Goal: Information Seeking & Learning: Learn about a topic

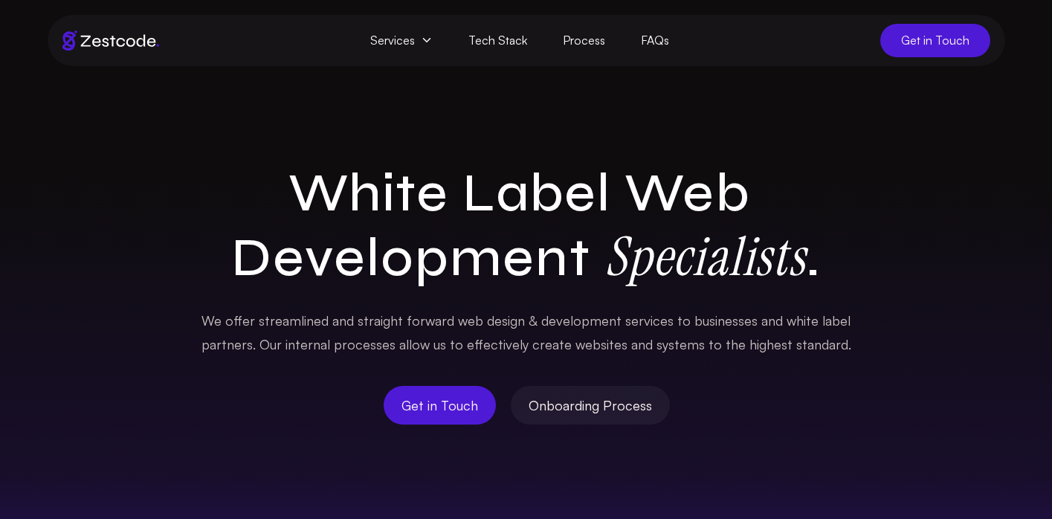
click at [421, 45] on span "Services" at bounding box center [401, 40] width 98 height 33
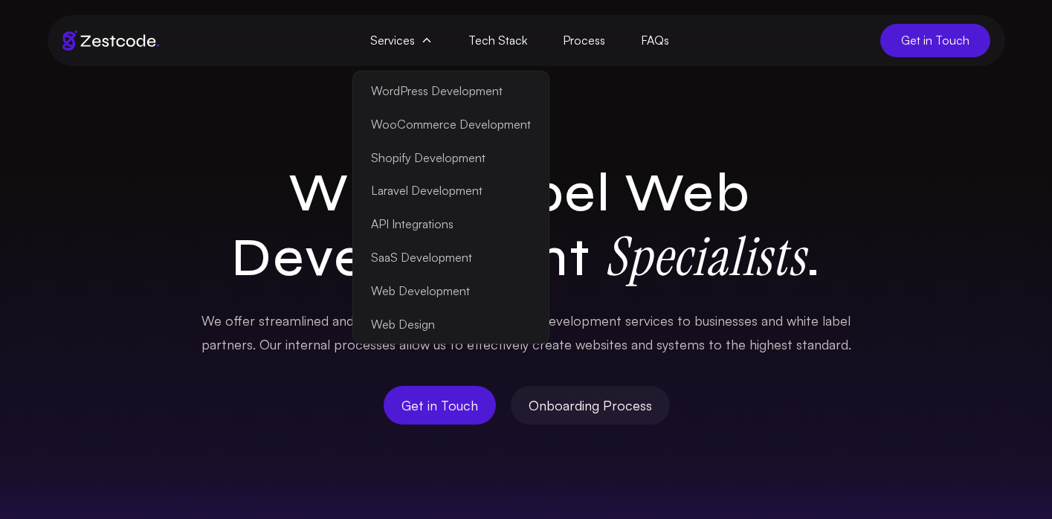
click at [436, 182] on link "Laravel Development" at bounding box center [451, 190] width 190 height 33
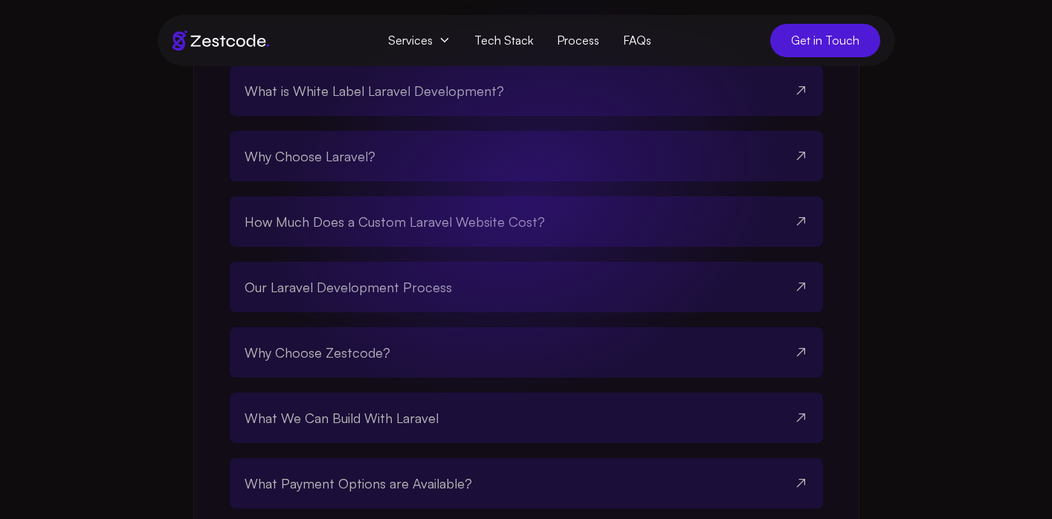
scroll to position [2863, 0]
click at [416, 230] on span "How Much Does a Custom Laravel Website Cost?" at bounding box center [395, 220] width 300 height 21
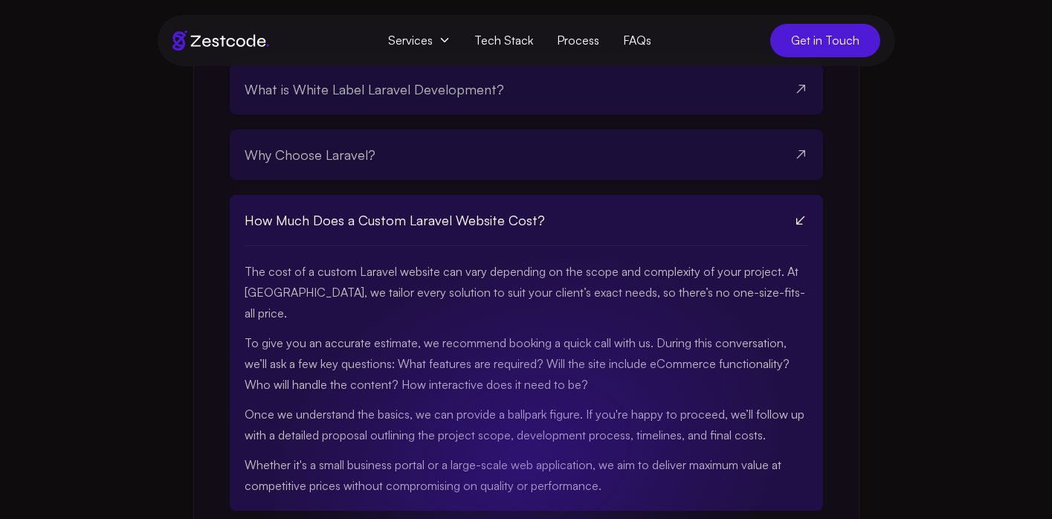
click at [413, 230] on span "How Much Does a Custom Laravel Website Cost?" at bounding box center [395, 220] width 300 height 21
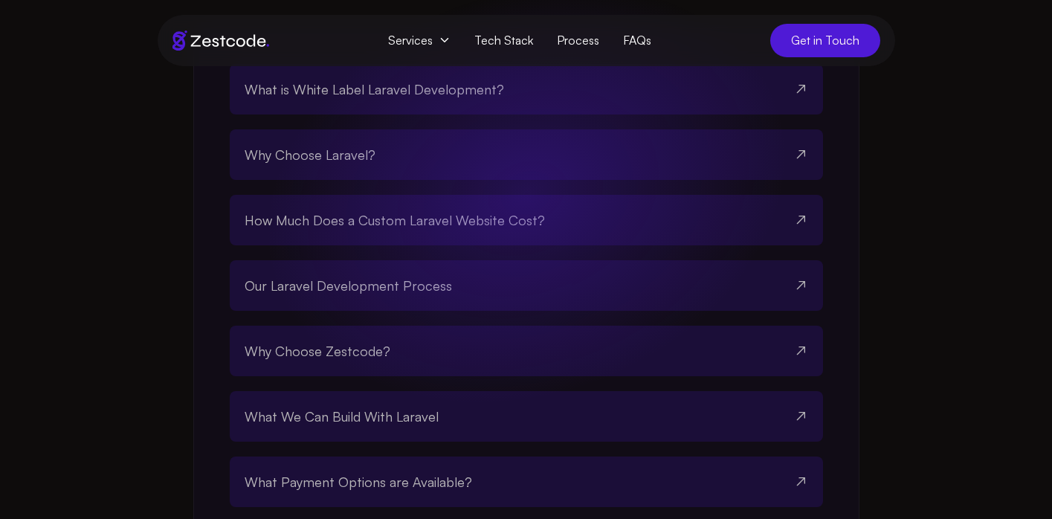
click at [560, 39] on link "Process" at bounding box center [578, 41] width 66 height 28
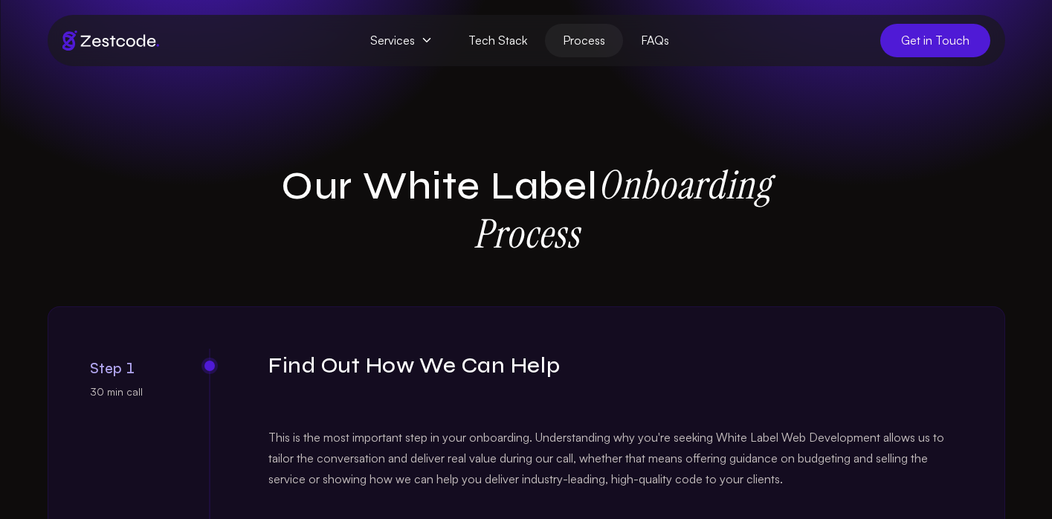
click at [410, 43] on span "Services" at bounding box center [401, 40] width 98 height 33
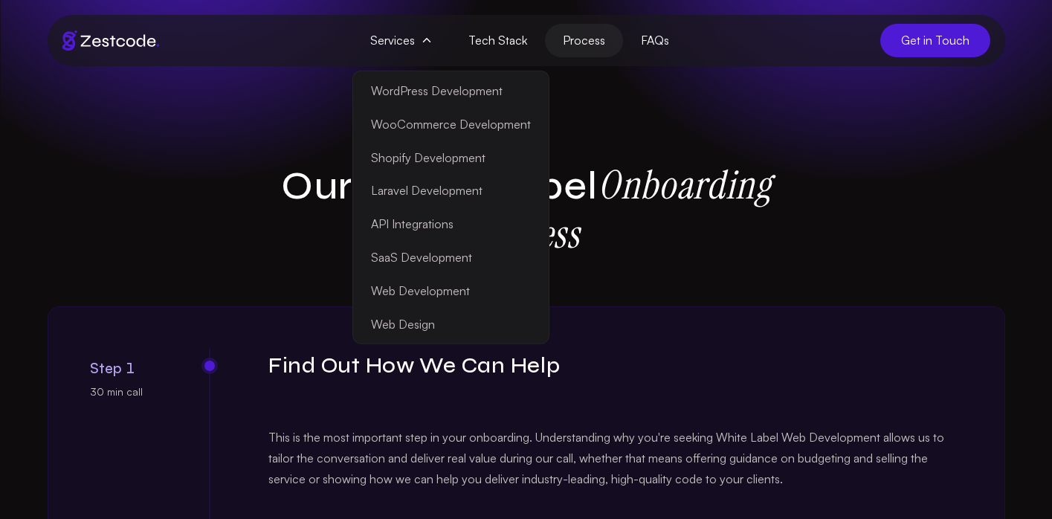
click at [413, 328] on link "Web Design" at bounding box center [451, 323] width 190 height 33
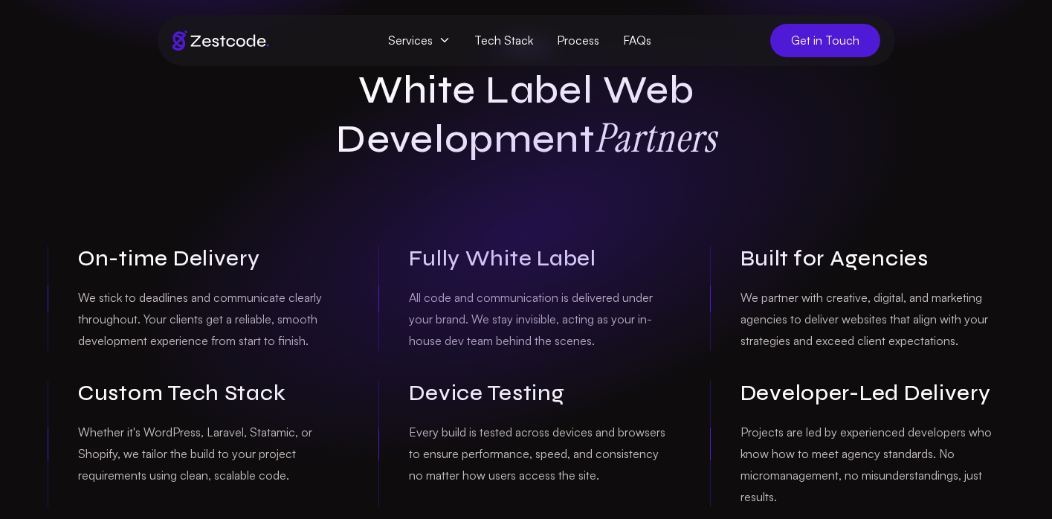
scroll to position [130, 0]
click at [440, 33] on span "Services" at bounding box center [419, 41] width 86 height 28
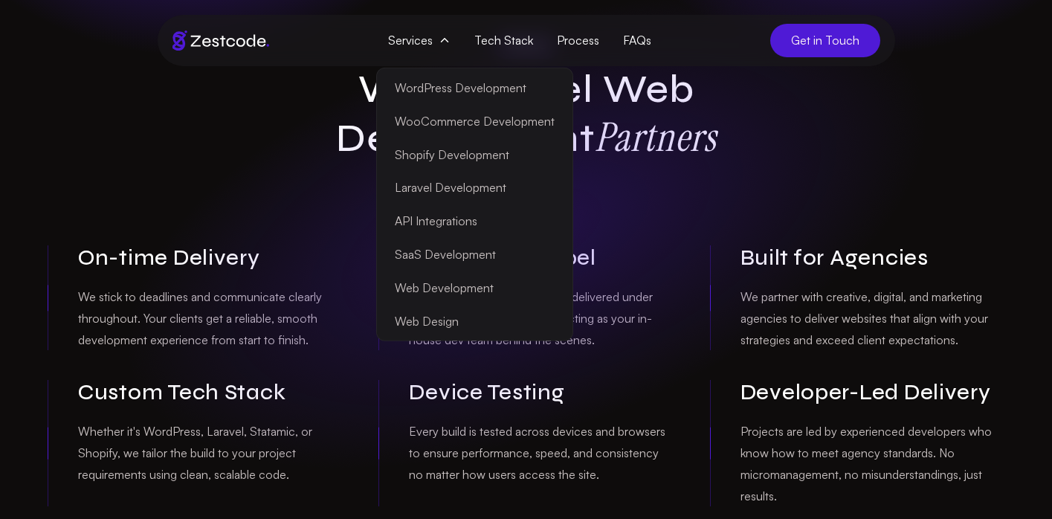
click at [441, 34] on icon at bounding box center [445, 40] width 12 height 12
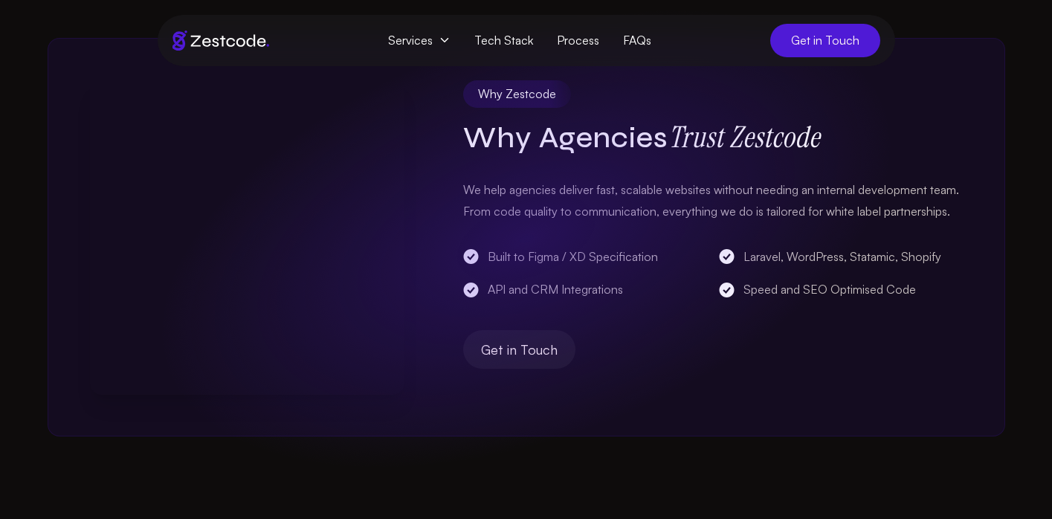
scroll to position [702, 0]
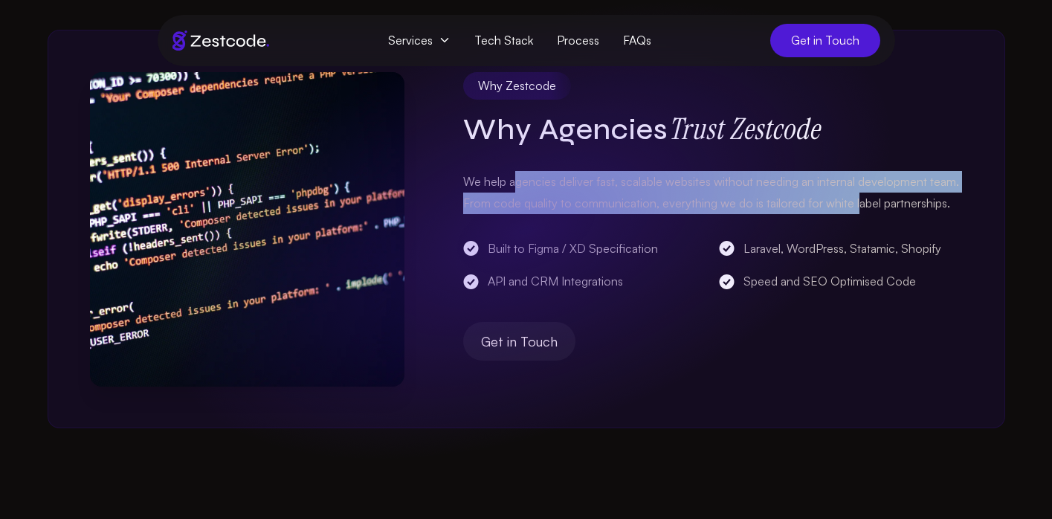
drag, startPoint x: 514, startPoint y: 183, endPoint x: 856, endPoint y: 196, distance: 342.9
click at [856, 196] on p "We help agencies deliver fast, scalable websites without needing an internal de…" at bounding box center [712, 192] width 499 height 43
drag, startPoint x: 948, startPoint y: 203, endPoint x: 666, endPoint y: 169, distance: 284.4
click at [666, 171] on p "We help agencies deliver fast, scalable websites without needing an internal de…" at bounding box center [712, 192] width 499 height 43
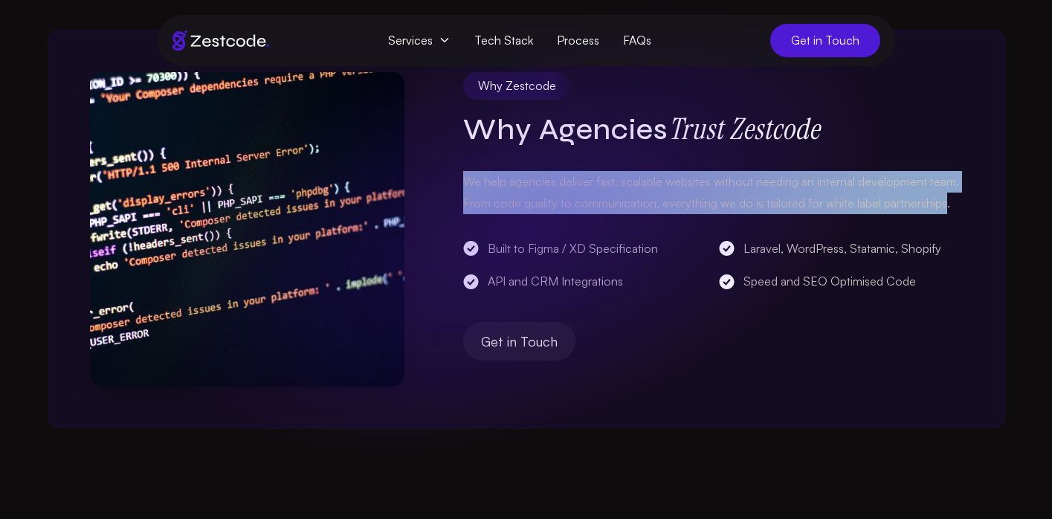
click at [666, 171] on p "We help agencies deliver fast, scalable websites without needing an internal de…" at bounding box center [712, 192] width 499 height 43
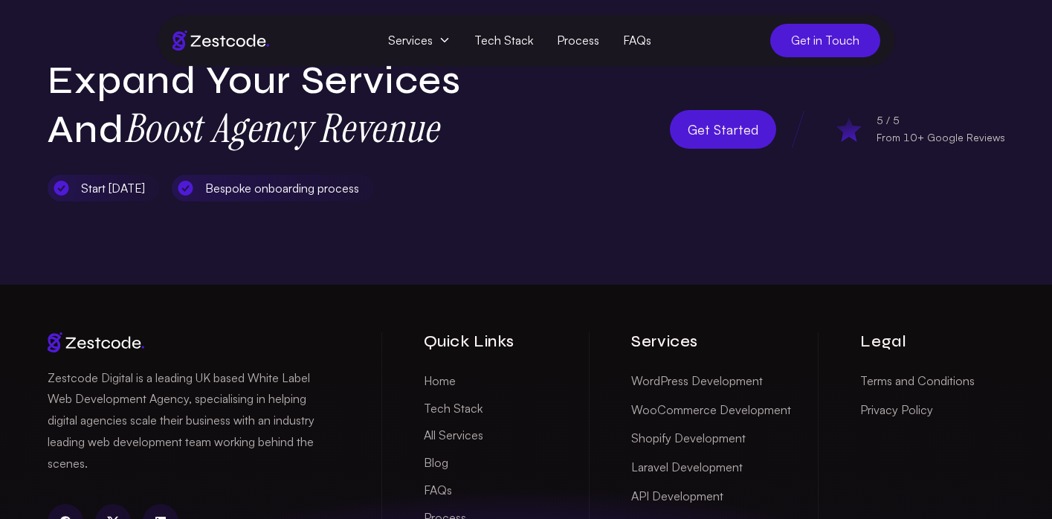
scroll to position [3262, 0]
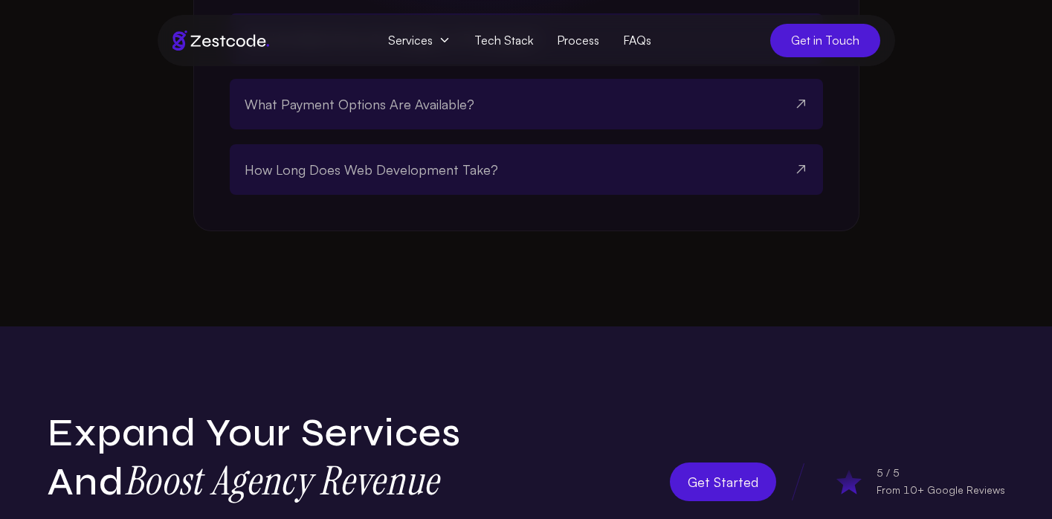
click at [331, 180] on span "How Long Does Web Development Take?" at bounding box center [371, 169] width 253 height 21
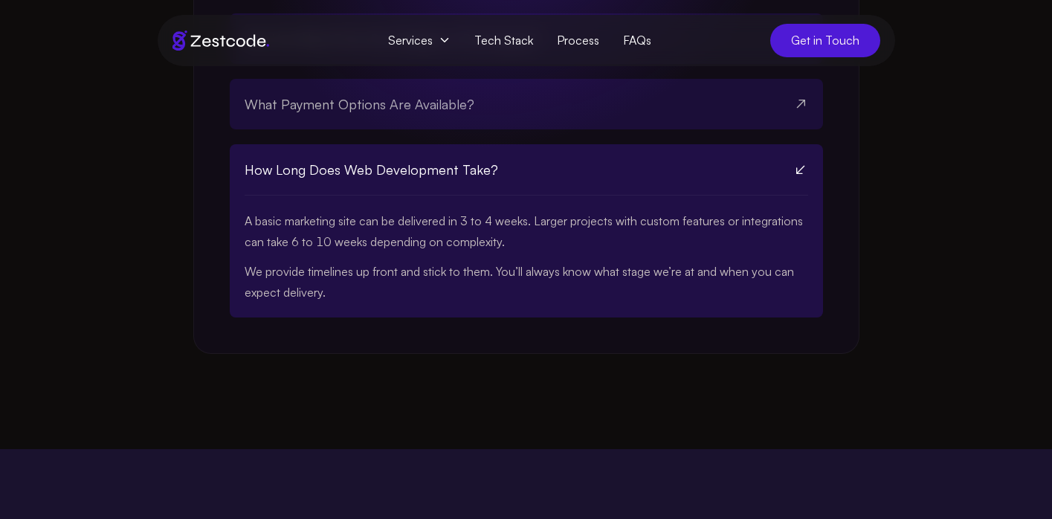
click at [331, 180] on span "How Long Does Web Development Take?" at bounding box center [371, 169] width 253 height 21
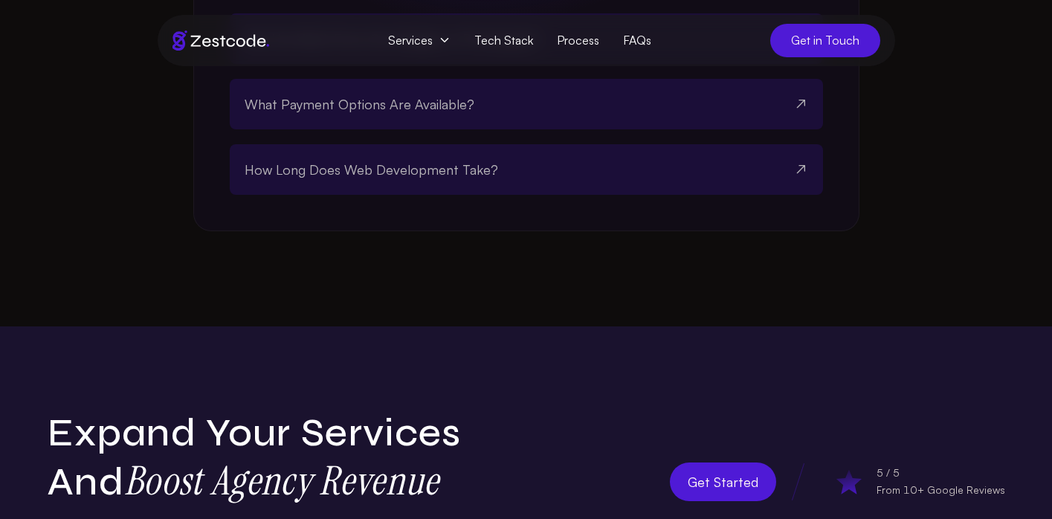
click at [335, 114] on span "What Payment Options Are Available?" at bounding box center [360, 104] width 230 height 21
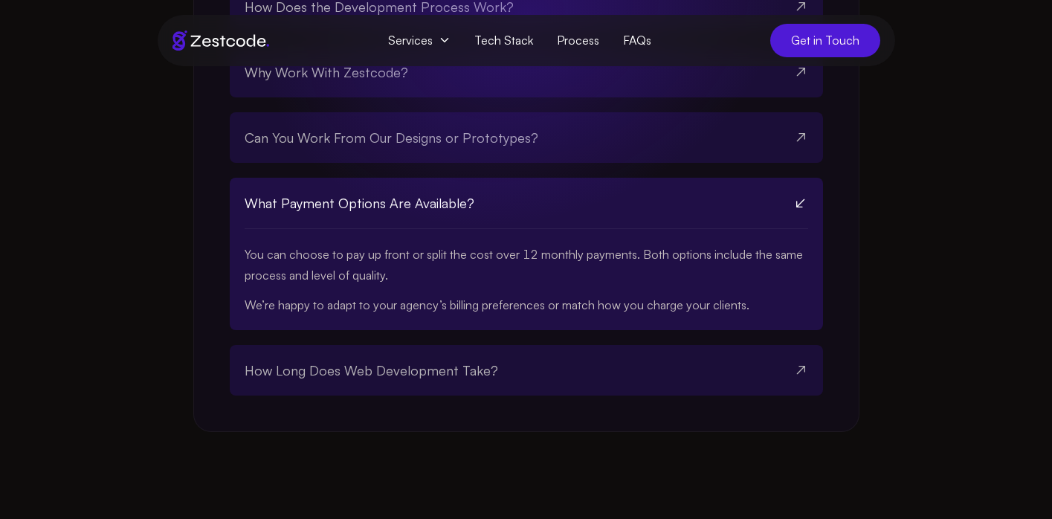
scroll to position [3153, 0]
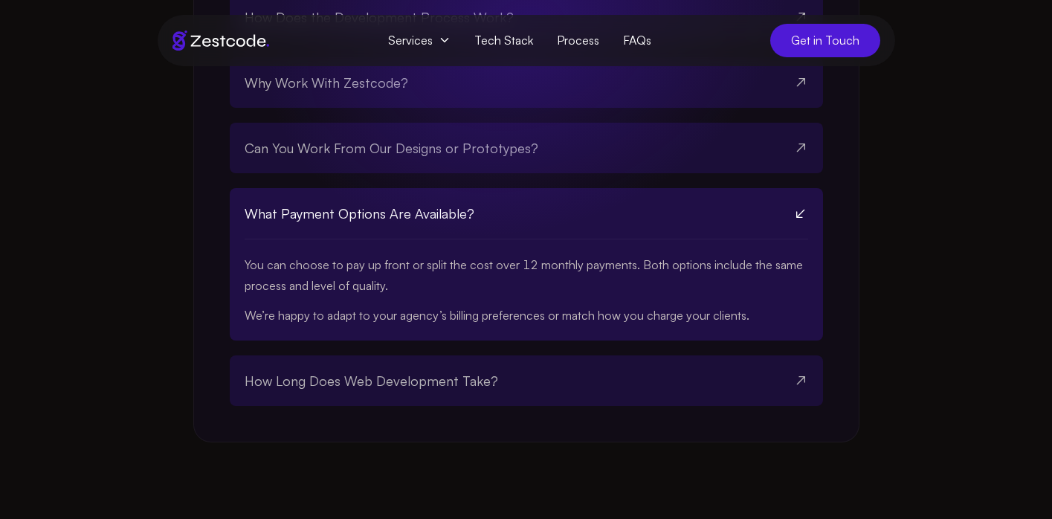
click at [379, 224] on span "What Payment Options Are Available?" at bounding box center [360, 213] width 230 height 21
